Goal: Task Accomplishment & Management: Manage account settings

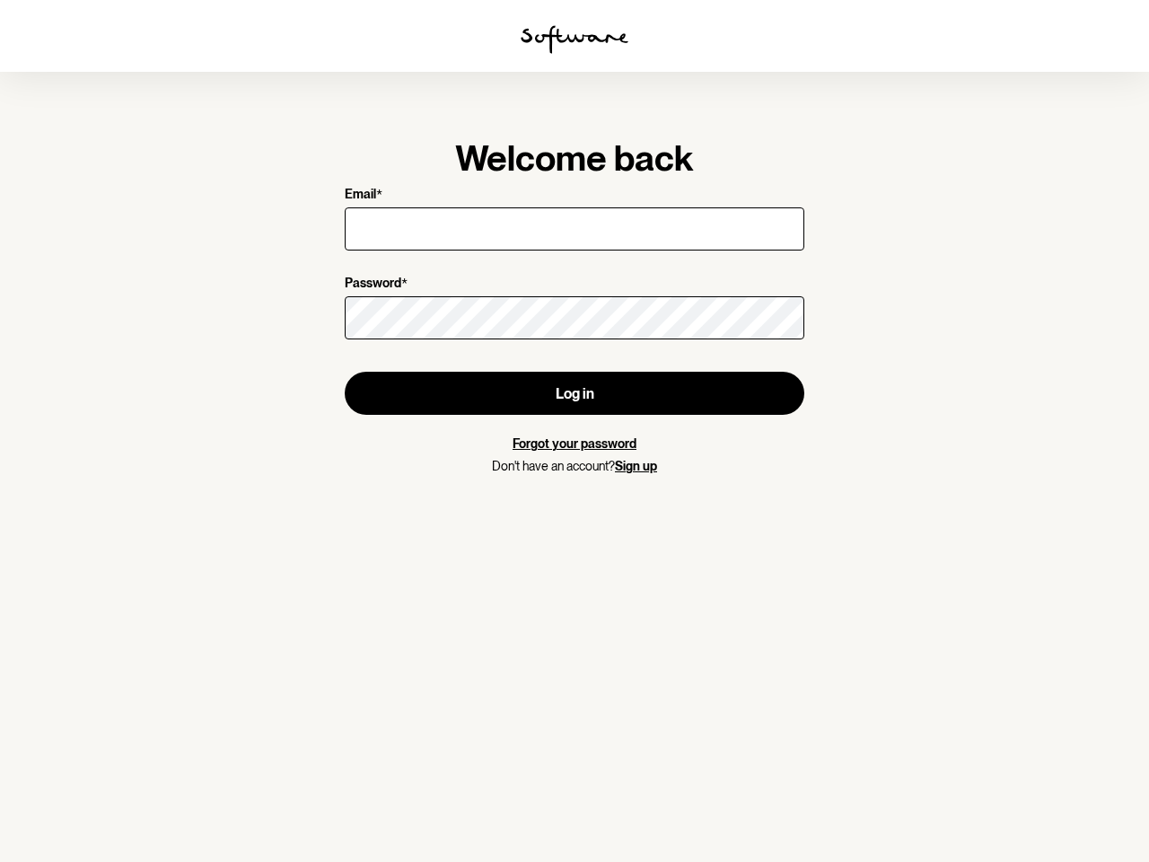
click at [575, 40] on img at bounding box center [575, 39] width 108 height 29
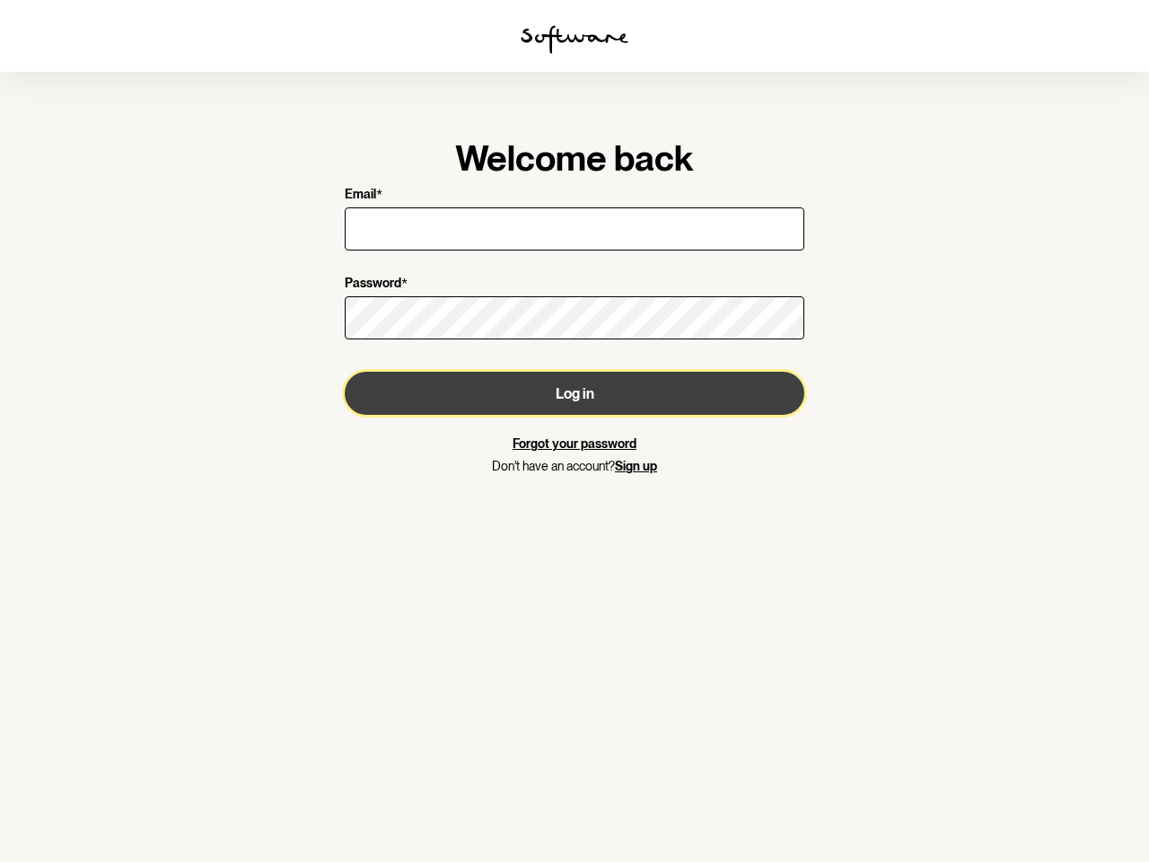
click at [575, 393] on button "Log in" at bounding box center [575, 393] width 460 height 43
